Goal: Check status: Check status

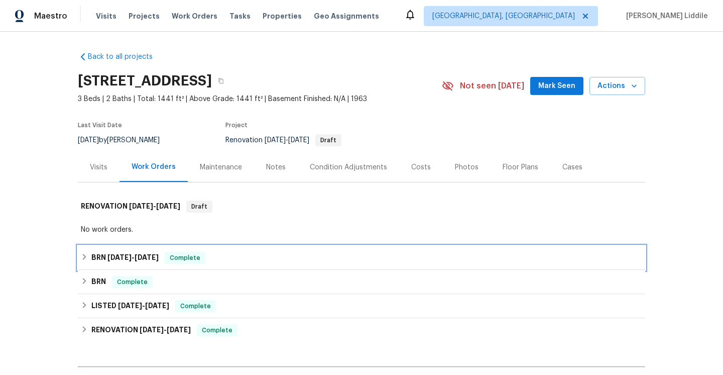
click at [170, 253] on span "Complete" at bounding box center [185, 258] width 39 height 10
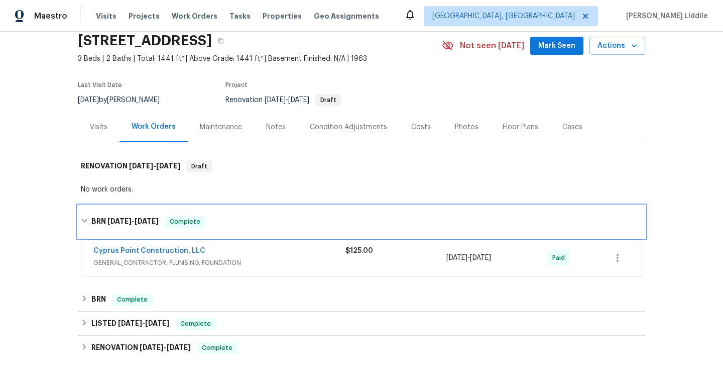
scroll to position [52, 0]
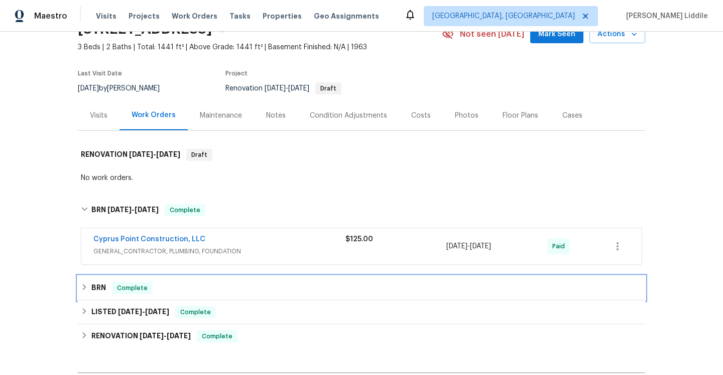
click at [144, 287] on span "Complete" at bounding box center [132, 288] width 39 height 10
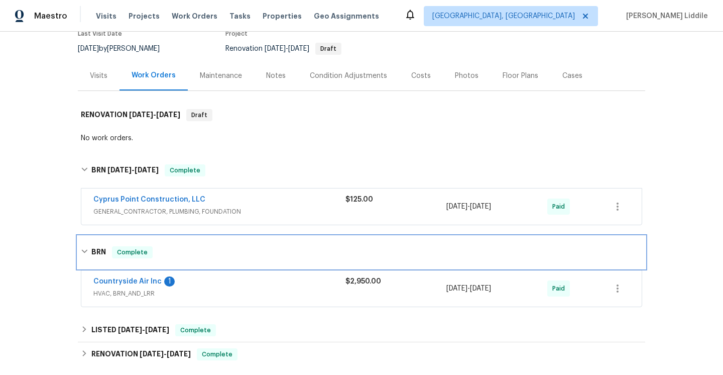
scroll to position [93, 0]
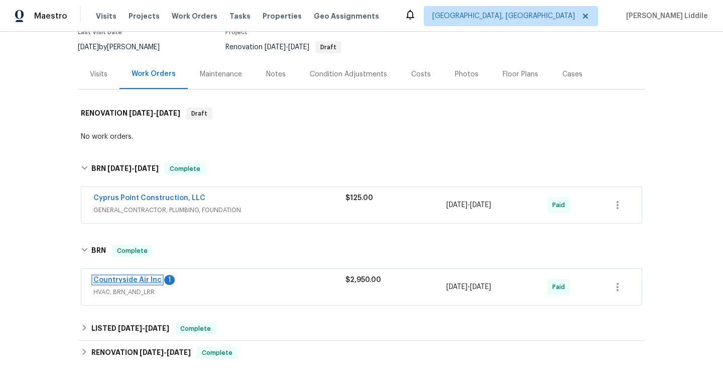
click at [146, 277] on link "Countryside Air Inc" at bounding box center [127, 279] width 68 height 7
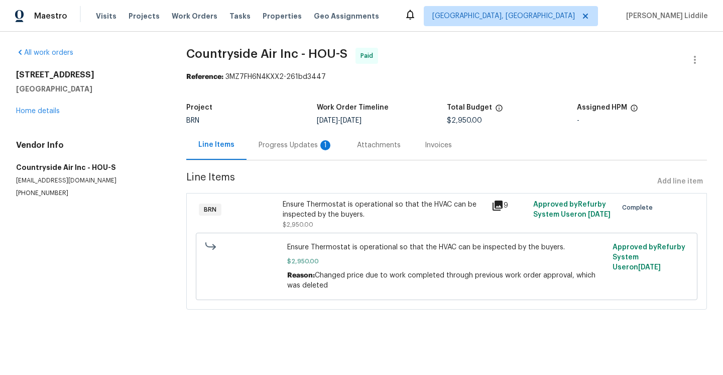
click at [501, 203] on icon at bounding box center [498, 205] width 10 height 10
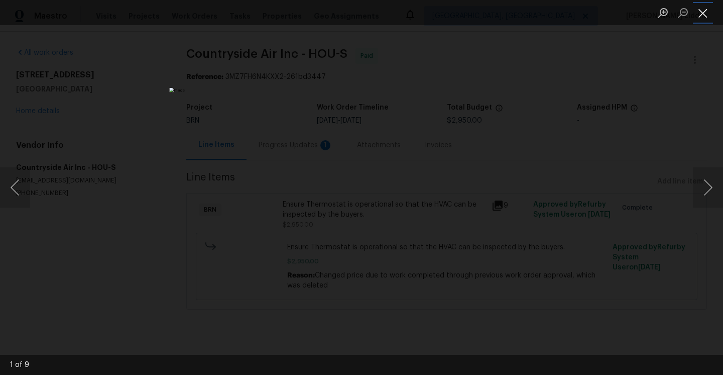
click at [702, 20] on button "Close lightbox" at bounding box center [703, 13] width 20 height 18
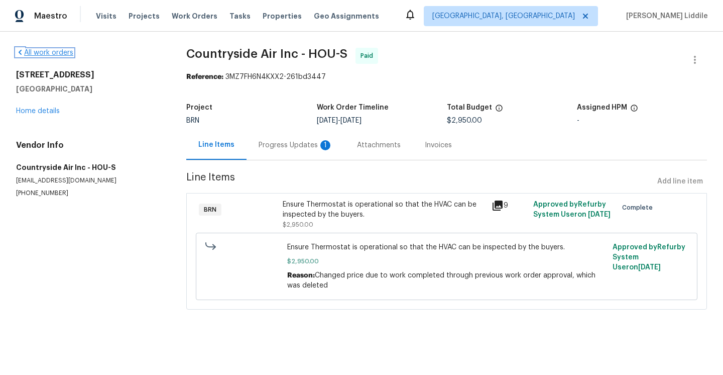
click at [23, 52] on icon at bounding box center [20, 52] width 8 height 8
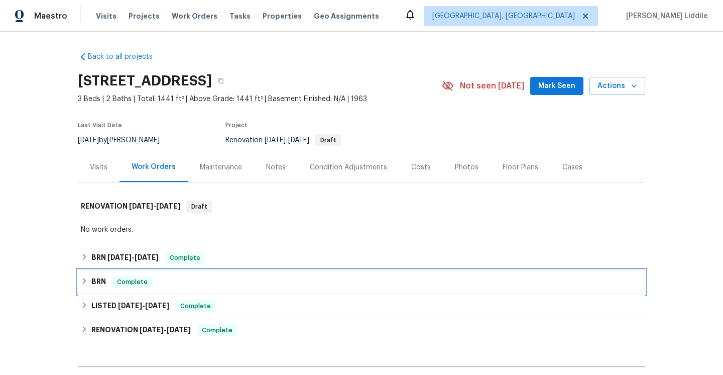
click at [135, 290] on div "BRN Complete" at bounding box center [361, 282] width 567 height 24
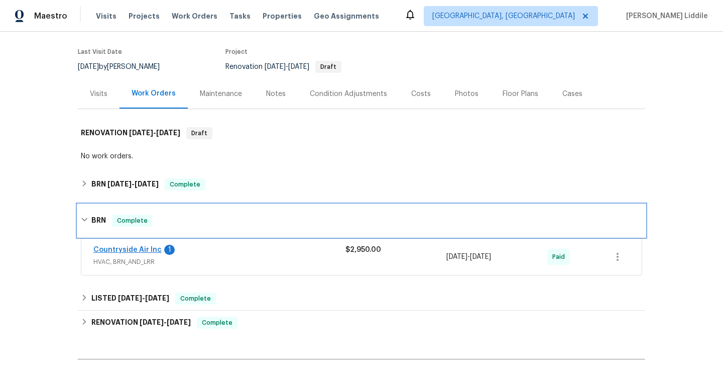
scroll to position [78, 0]
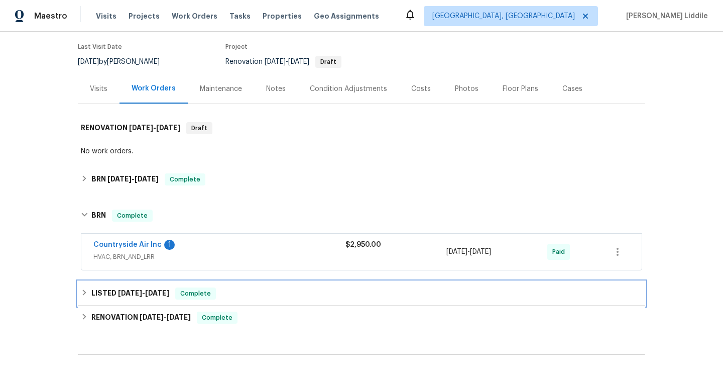
click at [154, 289] on span "[DATE]" at bounding box center [157, 292] width 24 height 7
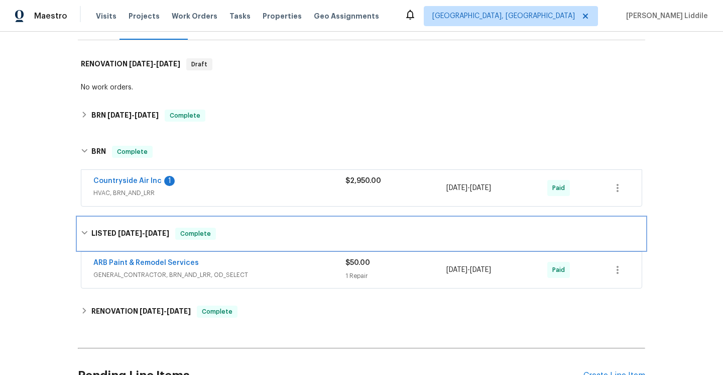
scroll to position [147, 0]
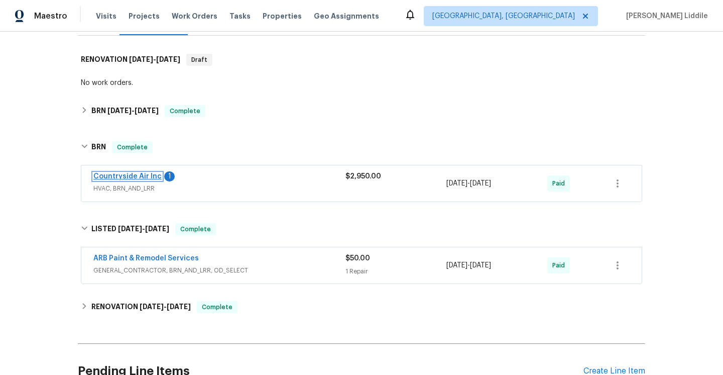
click at [141, 179] on link "Countryside Air Inc" at bounding box center [127, 176] width 68 height 7
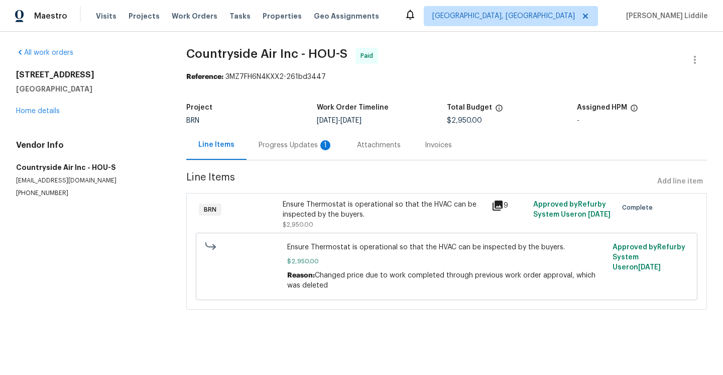
click at [365, 152] on div "Attachments" at bounding box center [379, 145] width 68 height 30
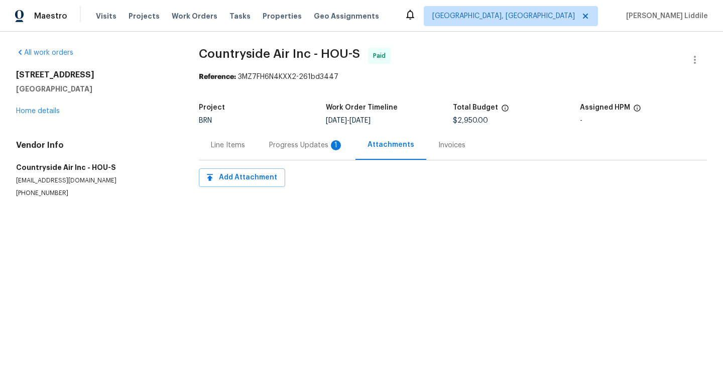
click at [447, 146] on div "Invoices" at bounding box center [451, 145] width 27 height 10
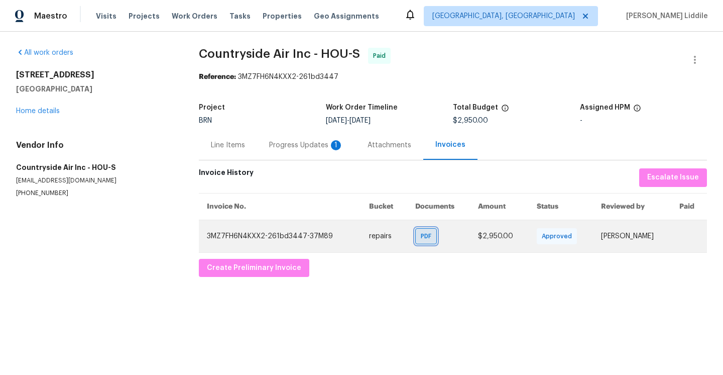
click at [425, 234] on span "PDF" at bounding box center [428, 236] width 15 height 10
